Goal: Obtain resource: Obtain resource

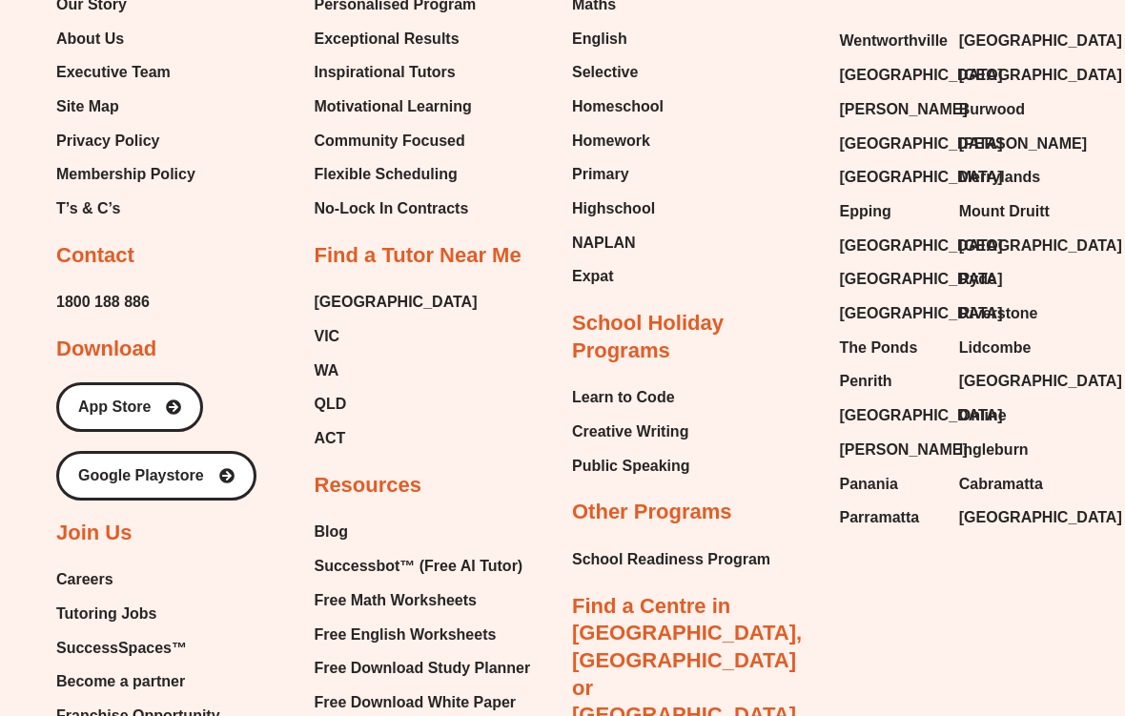
scroll to position [7723, 0]
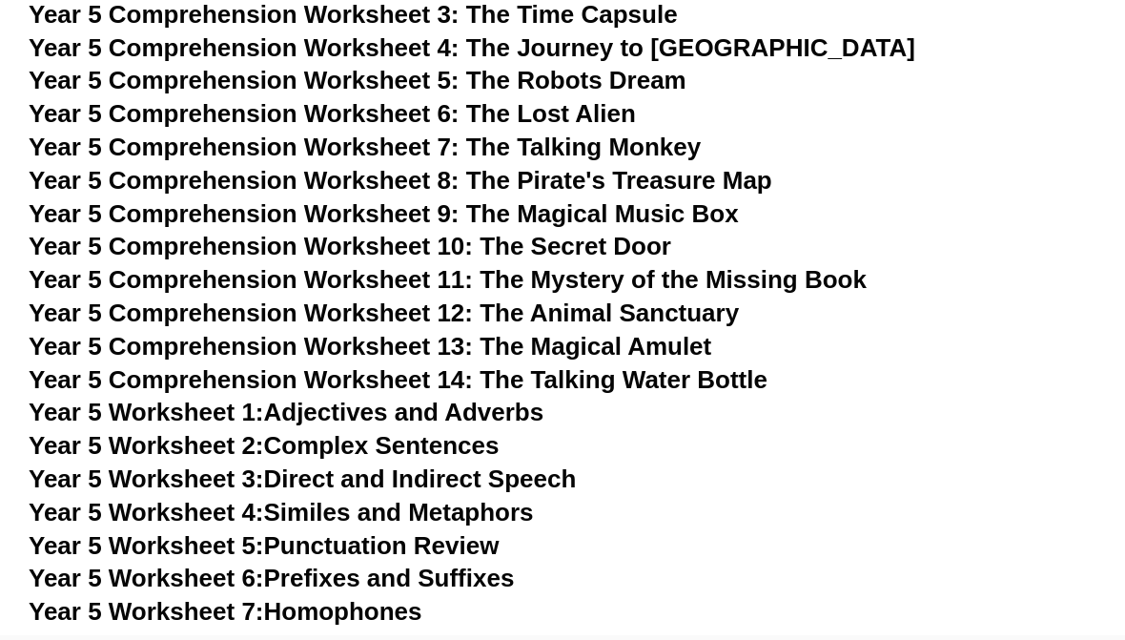
scroll to position [9656, 0]
click at [391, 598] on link "Year 5 Worksheet 7: Homophones" at bounding box center [226, 612] width 394 height 29
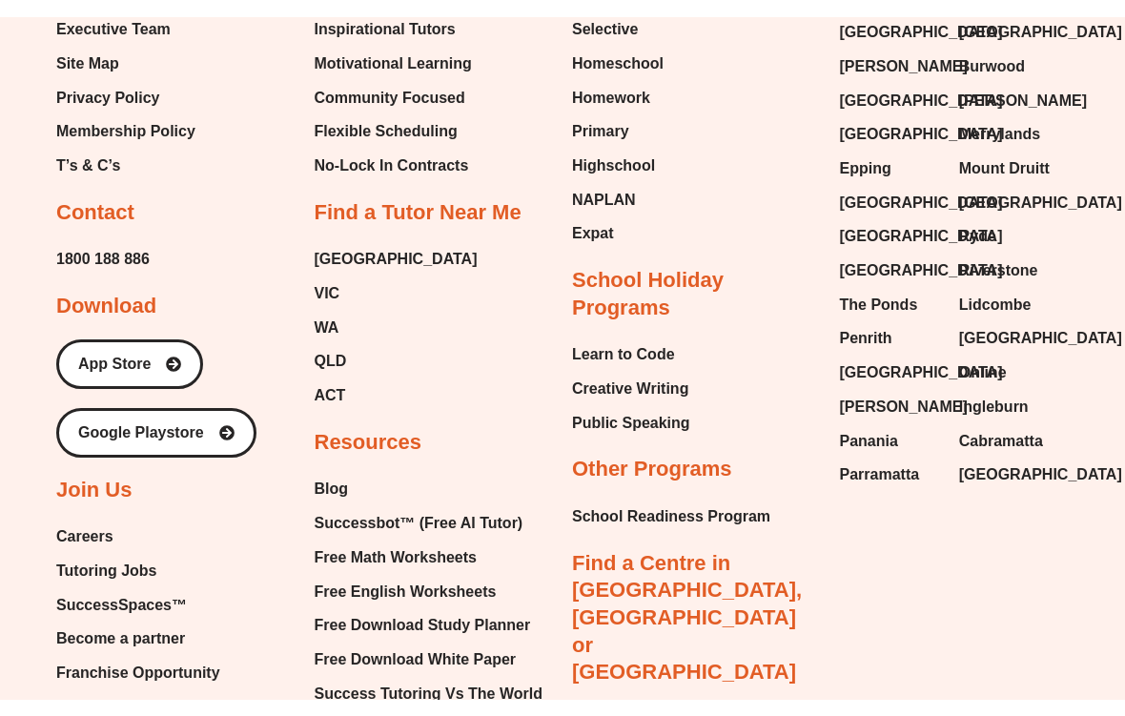
scroll to position [7758, 0]
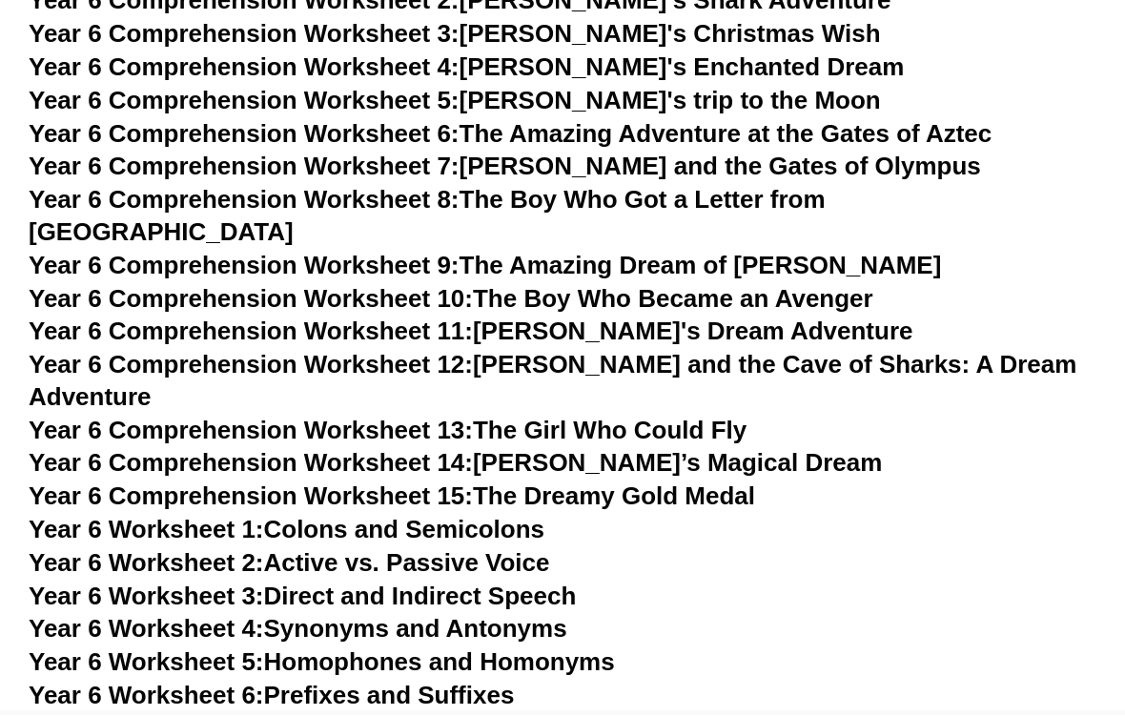
scroll to position [10908, 0]
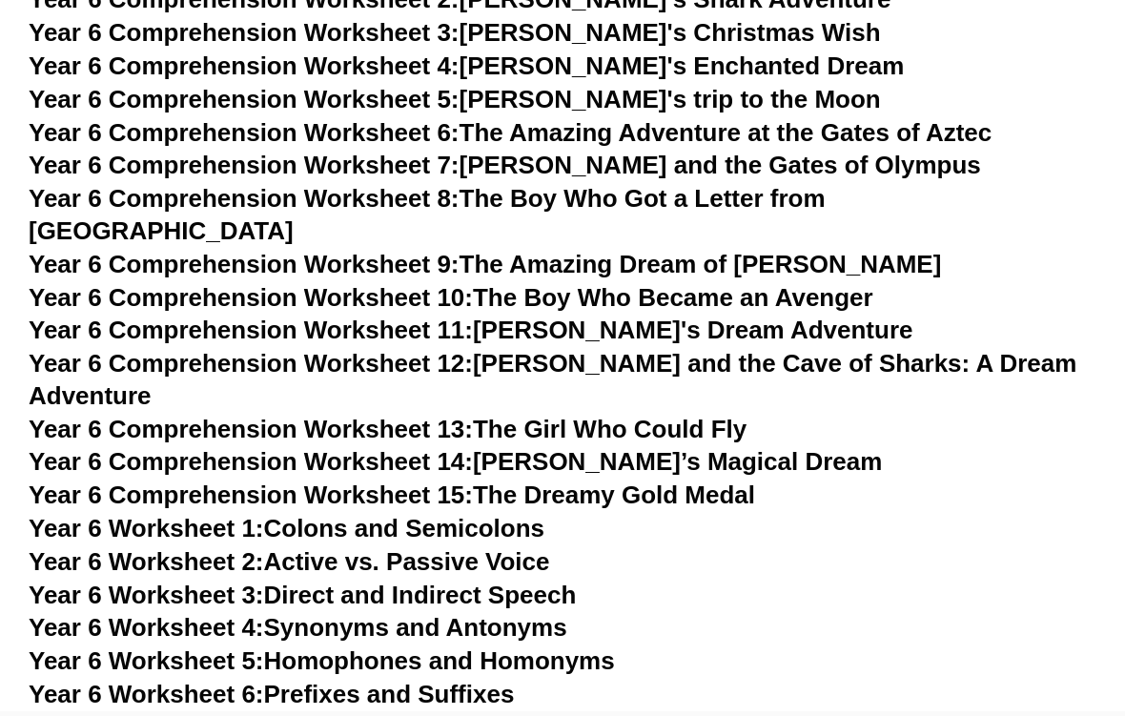
click at [590, 647] on link "Year 6 Worksheet 5: Homophones and Homonyms" at bounding box center [322, 661] width 587 height 29
